Goal: Navigation & Orientation: Understand site structure

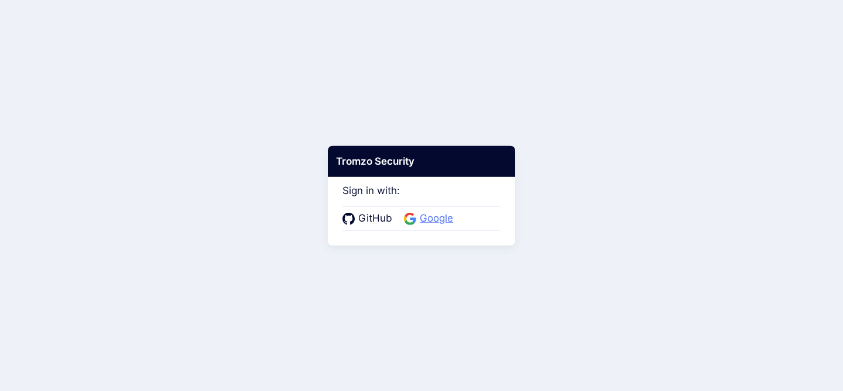
click at [430, 221] on span "Google" at bounding box center [436, 218] width 40 height 15
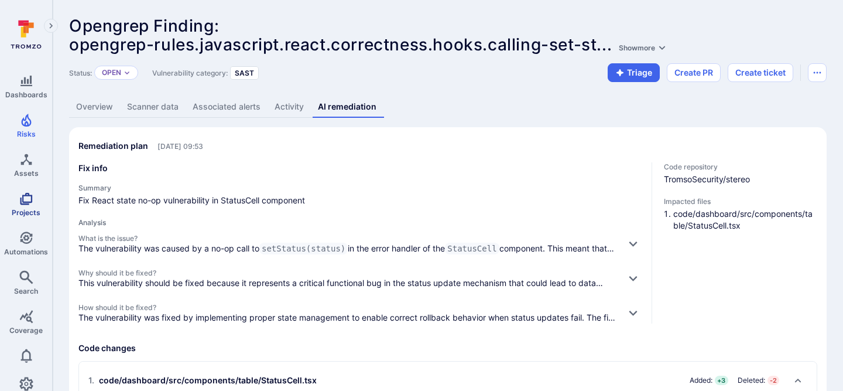
click at [30, 202] on icon "Projects" at bounding box center [26, 199] width 14 height 14
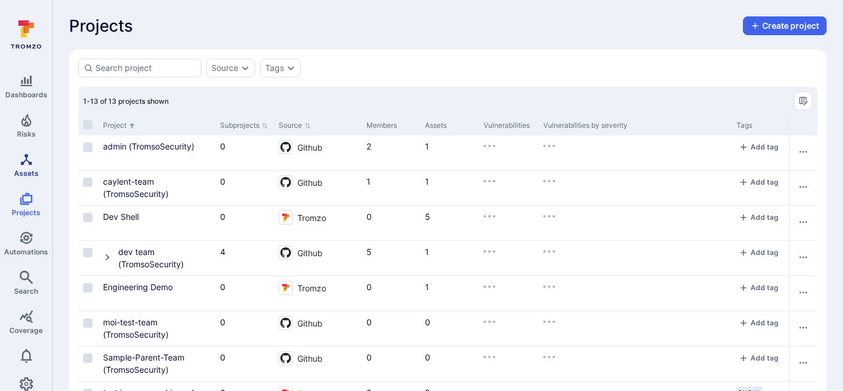
click at [28, 170] on span "Assets" at bounding box center [26, 173] width 25 height 9
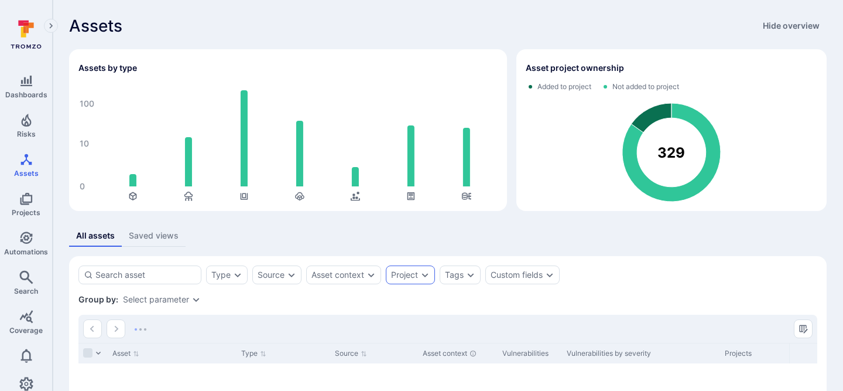
click at [416, 274] on div "Project" at bounding box center [404, 274] width 27 height 9
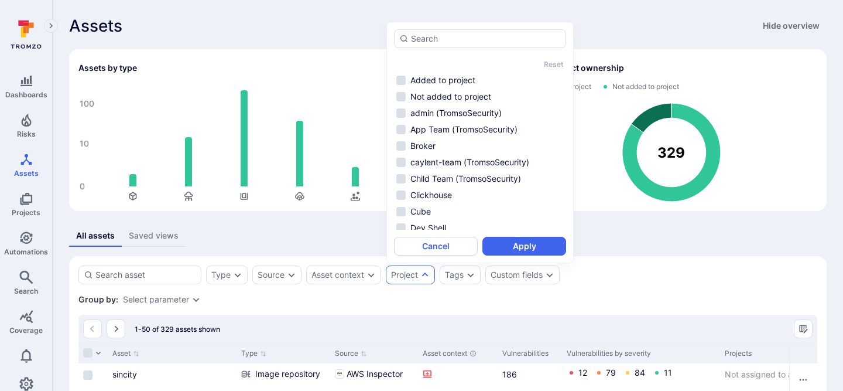
click at [703, 267] on div "Type Source Asset context Project Tags Custom fields Save view" at bounding box center [447, 274] width 739 height 19
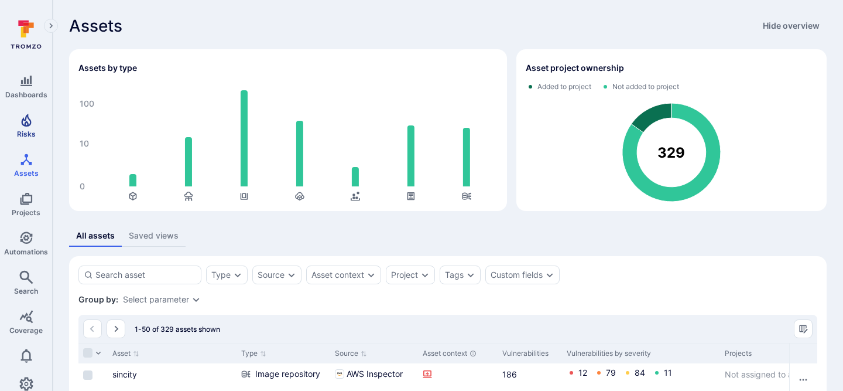
click at [32, 116] on icon "Risks" at bounding box center [26, 120] width 14 height 14
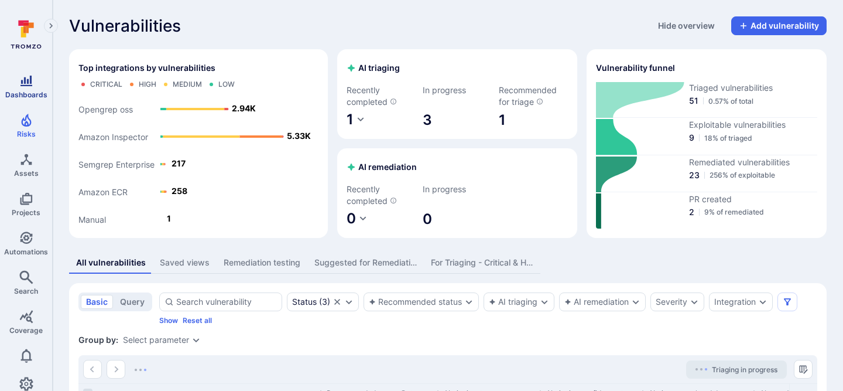
click at [33, 88] on link "Dashboards" at bounding box center [26, 86] width 52 height 35
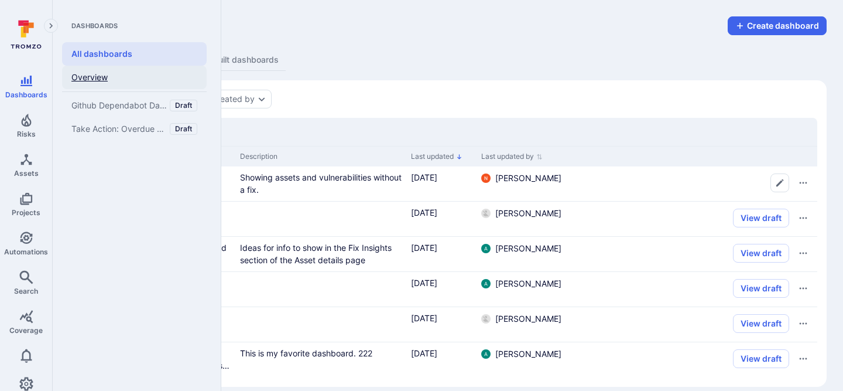
click at [88, 69] on link "Overview" at bounding box center [134, 77] width 145 height 23
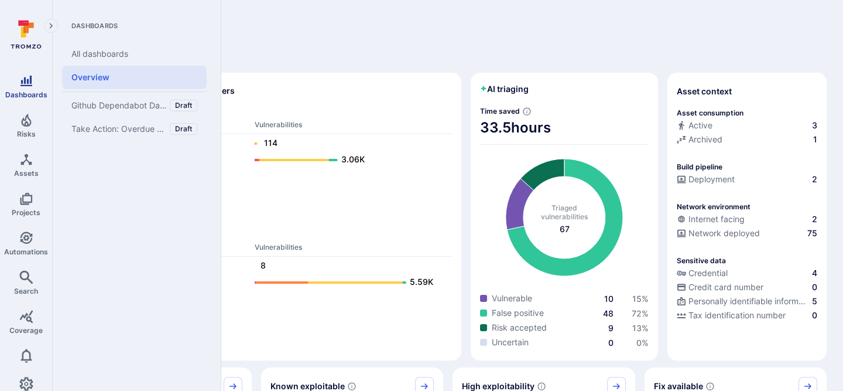
click at [37, 81] on link "Dashboards" at bounding box center [26, 86] width 52 height 35
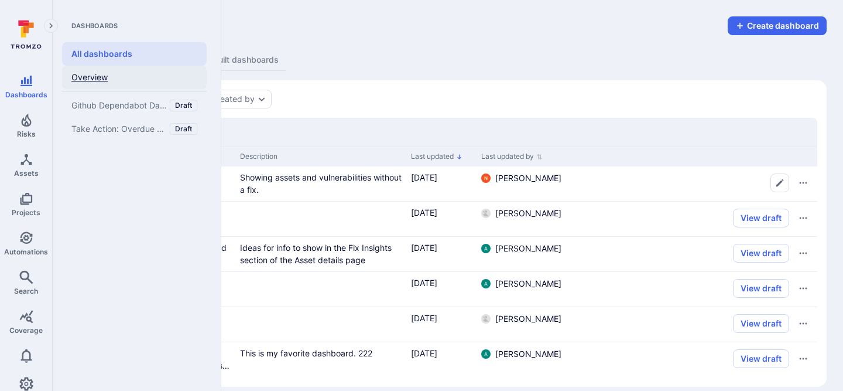
click at [101, 83] on link "Overview" at bounding box center [134, 77] width 145 height 23
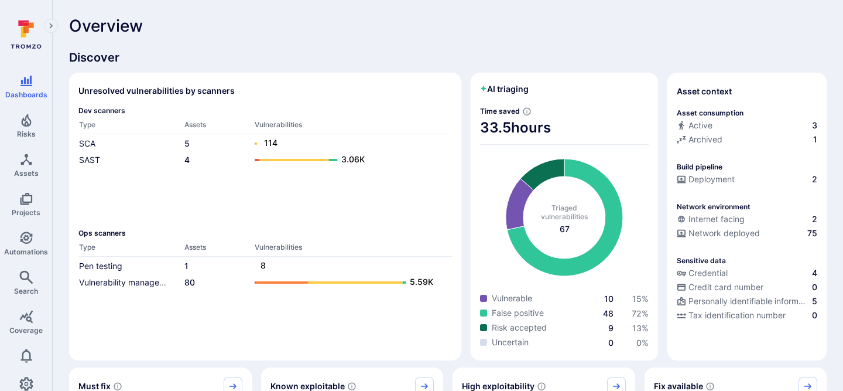
click at [313, 35] on div "Overview" at bounding box center [448, 25] width 758 height 19
